Goal: Information Seeking & Learning: Learn about a topic

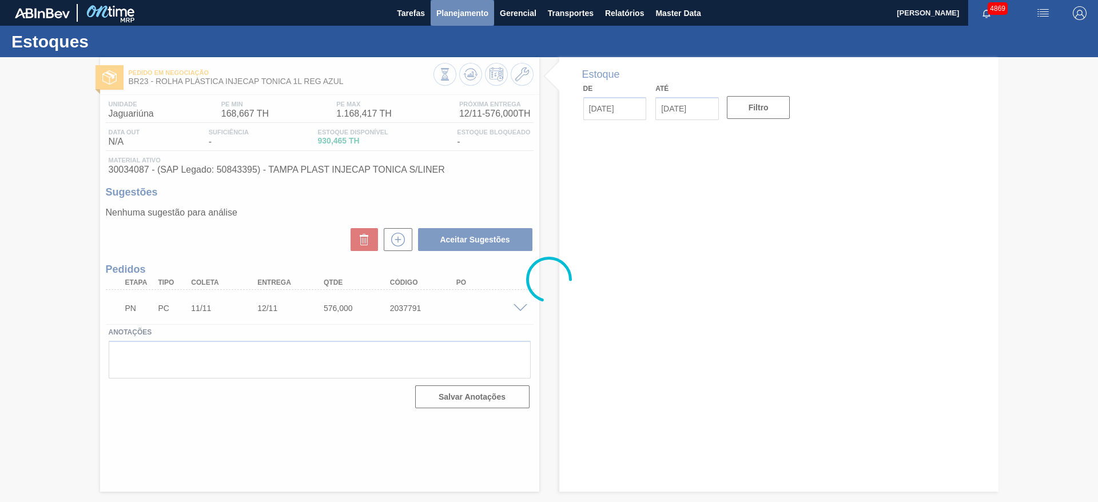
click at [458, 15] on span "Planejamento" at bounding box center [462, 13] width 52 height 14
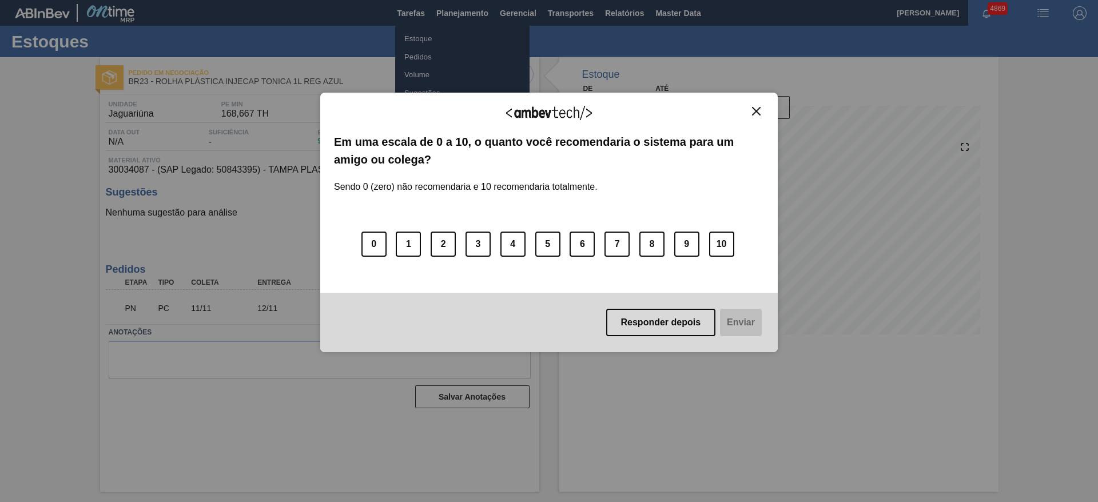
click at [757, 108] on img "Close" at bounding box center [756, 111] width 9 height 9
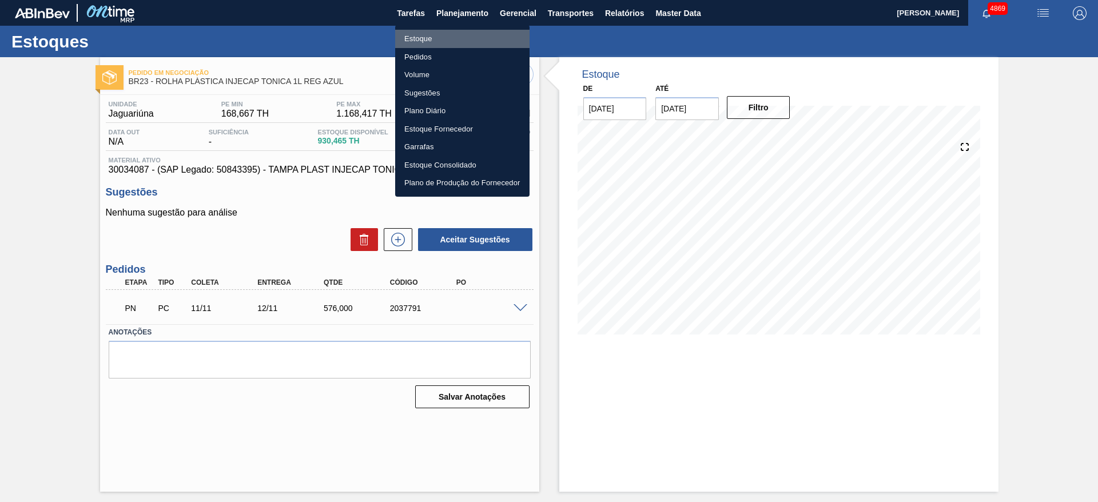
click at [452, 43] on li "Estoque" at bounding box center [462, 39] width 134 height 18
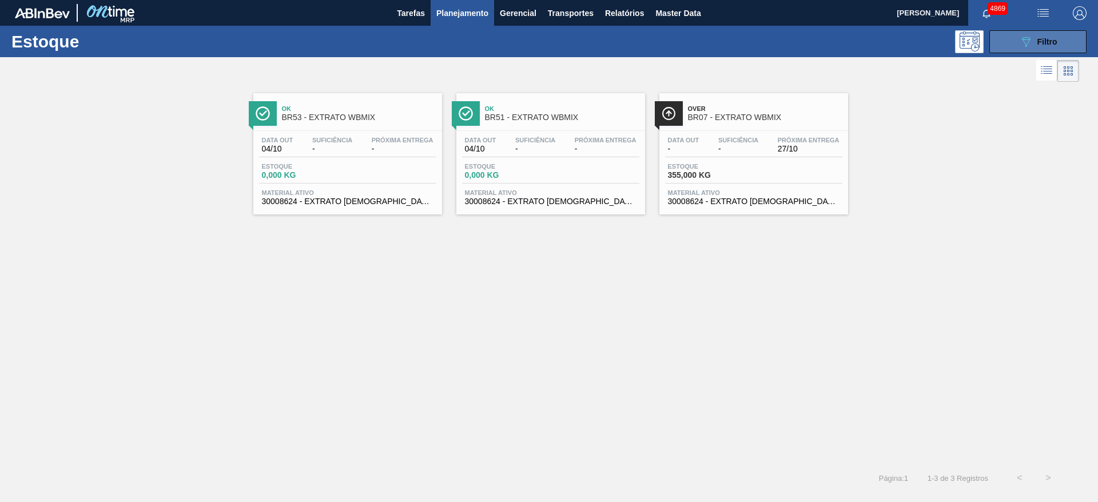
click at [1054, 43] on span "Filtro" at bounding box center [1047, 41] width 20 height 9
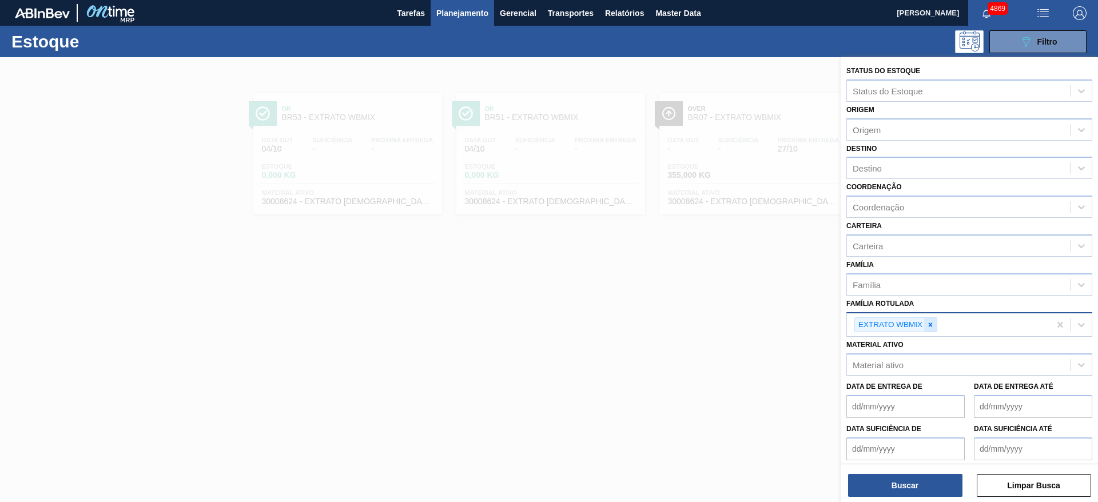
click at [928, 327] on icon at bounding box center [930, 325] width 8 height 8
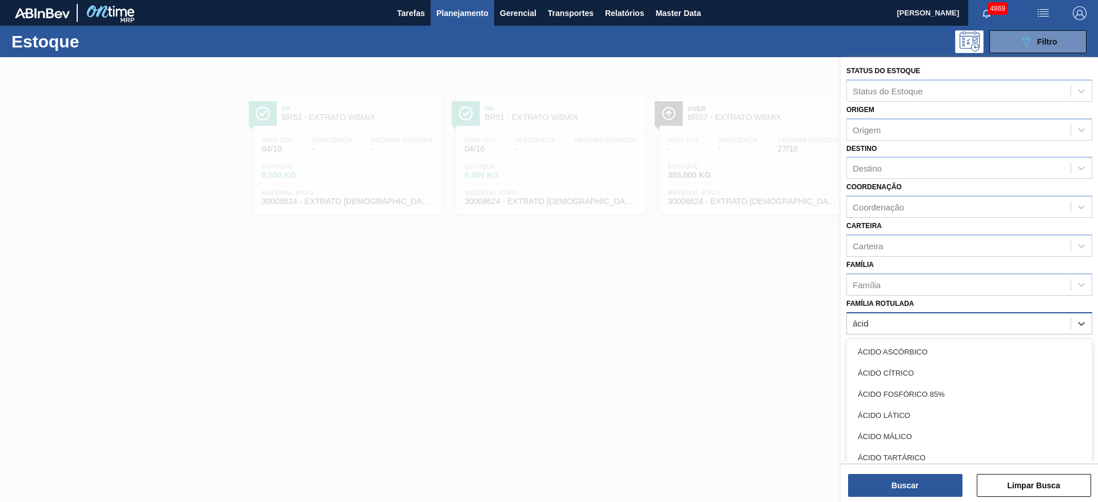
type Rotulada "ácido"
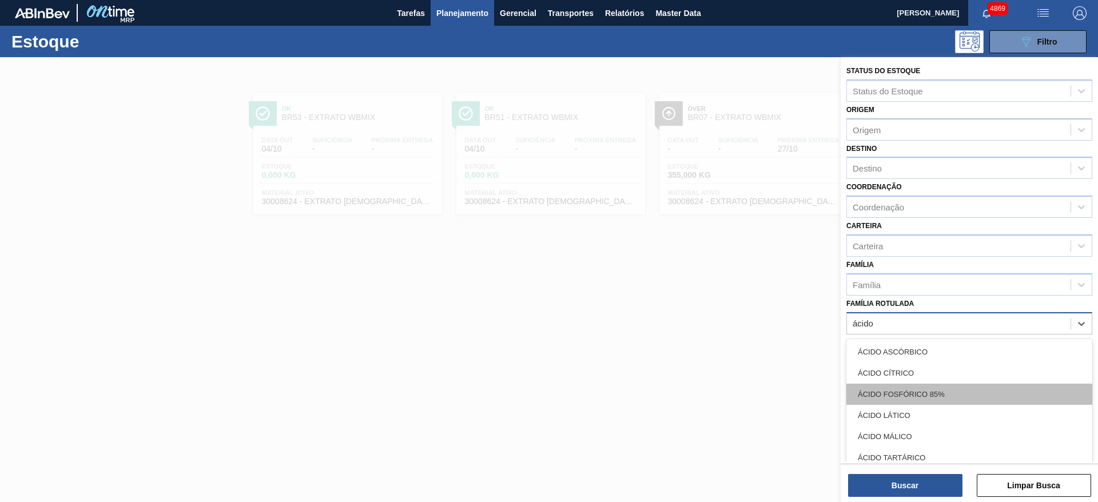
click at [937, 396] on div "ÁCIDO FOSFÓRICO 85%" at bounding box center [969, 394] width 246 height 21
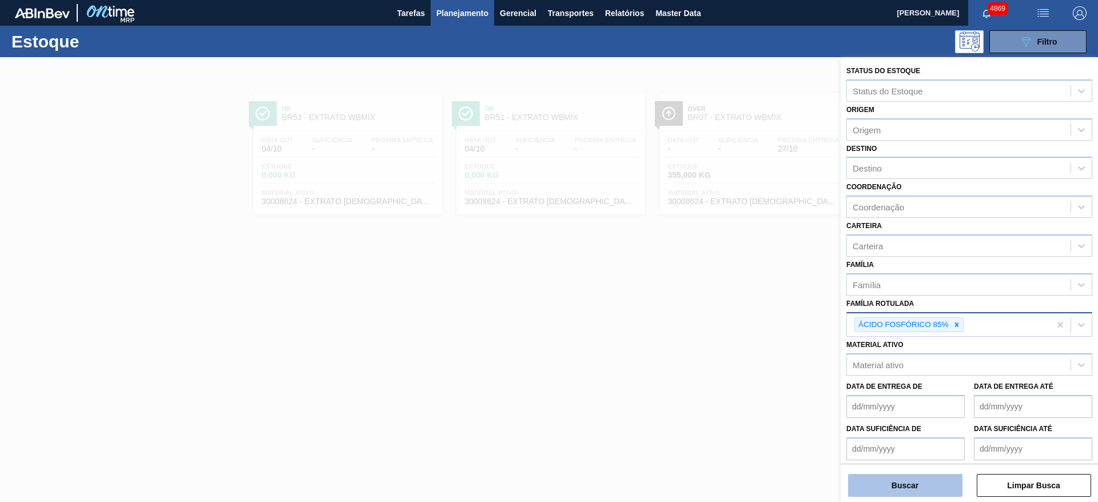
click at [914, 482] on button "Buscar" at bounding box center [905, 485] width 114 height 23
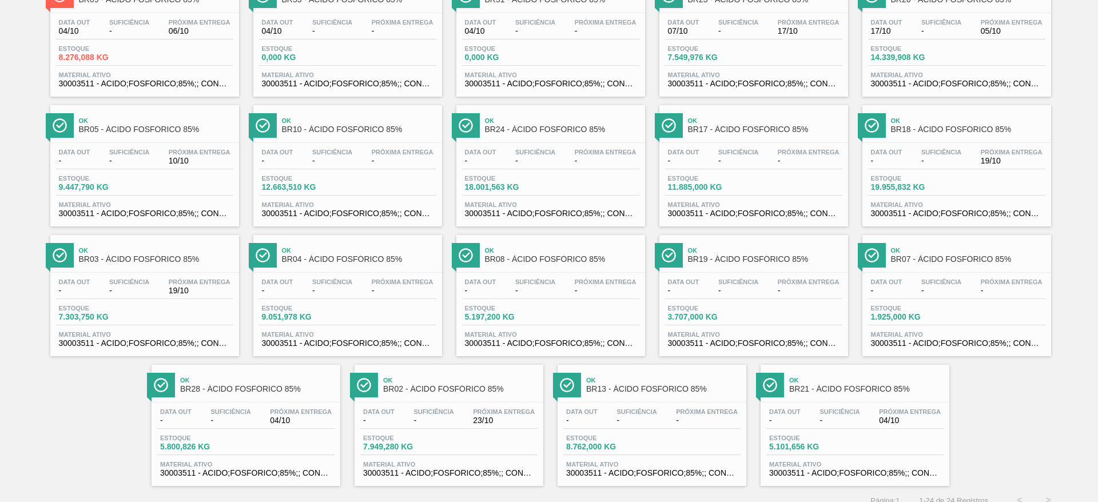
scroll to position [260, 0]
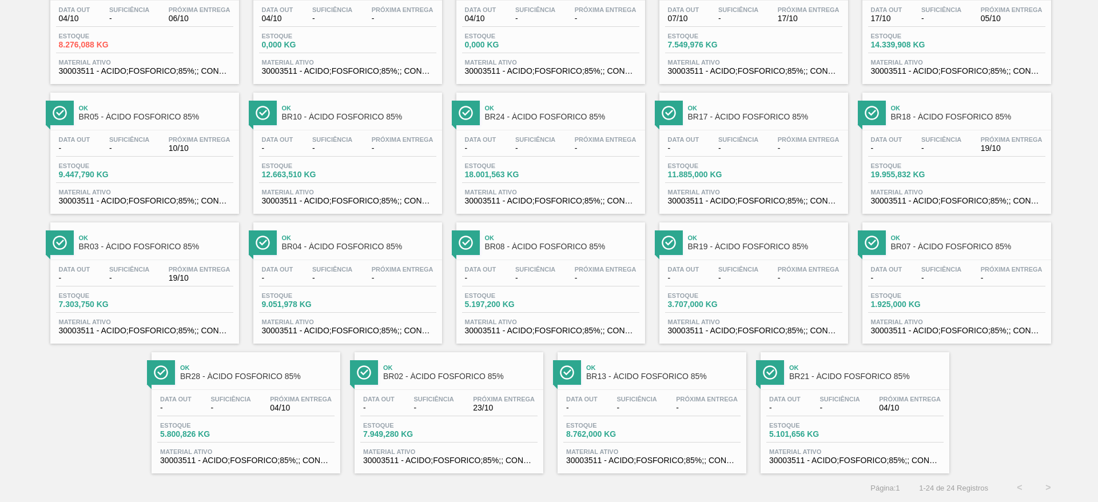
click at [848, 423] on div "Estoque 5.101,656 KG" at bounding box center [809, 430] width 86 height 17
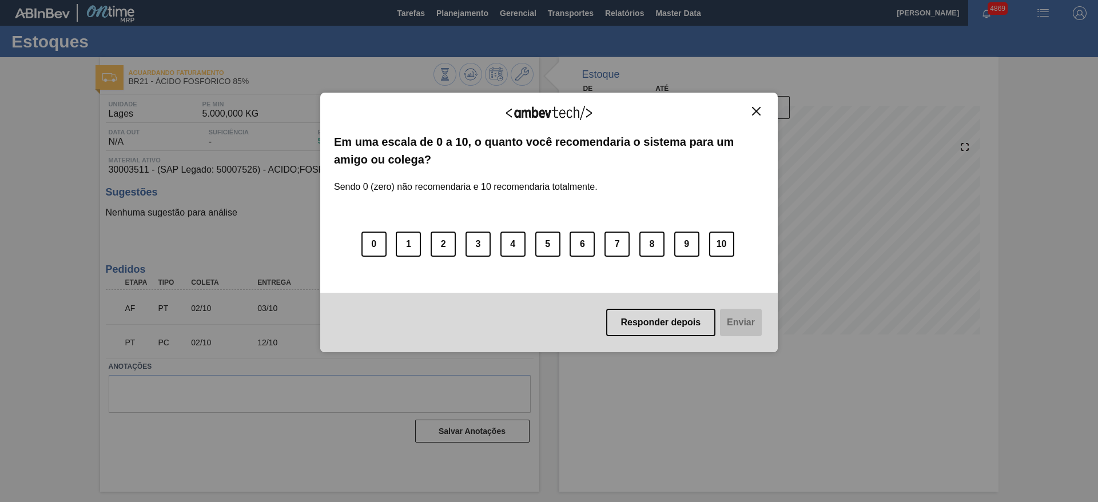
click at [753, 119] on div "Agradecemos seu feedback!" at bounding box center [549, 119] width 430 height 27
click at [757, 113] on img "Close" at bounding box center [756, 111] width 9 height 9
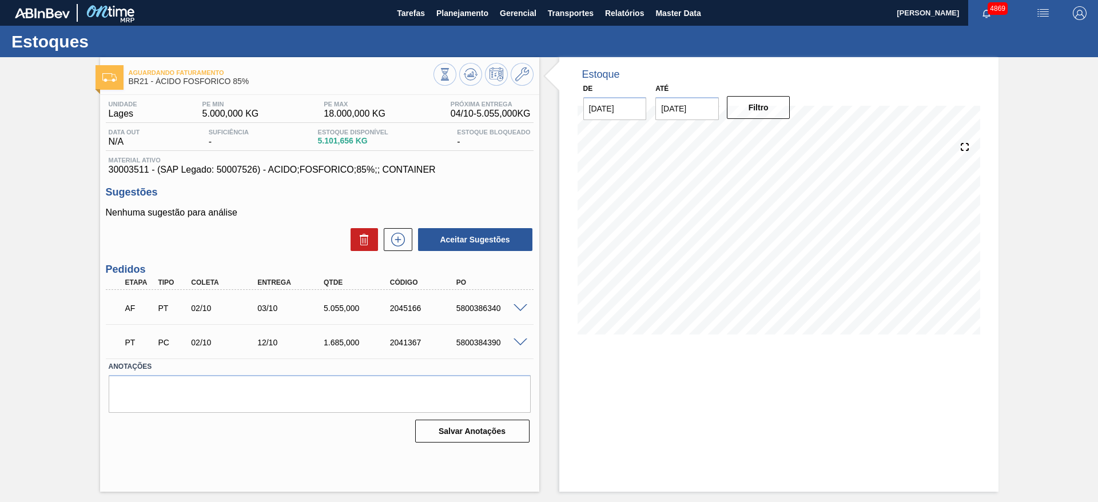
click at [525, 339] on span at bounding box center [520, 342] width 14 height 9
